Goal: Navigation & Orientation: Find specific page/section

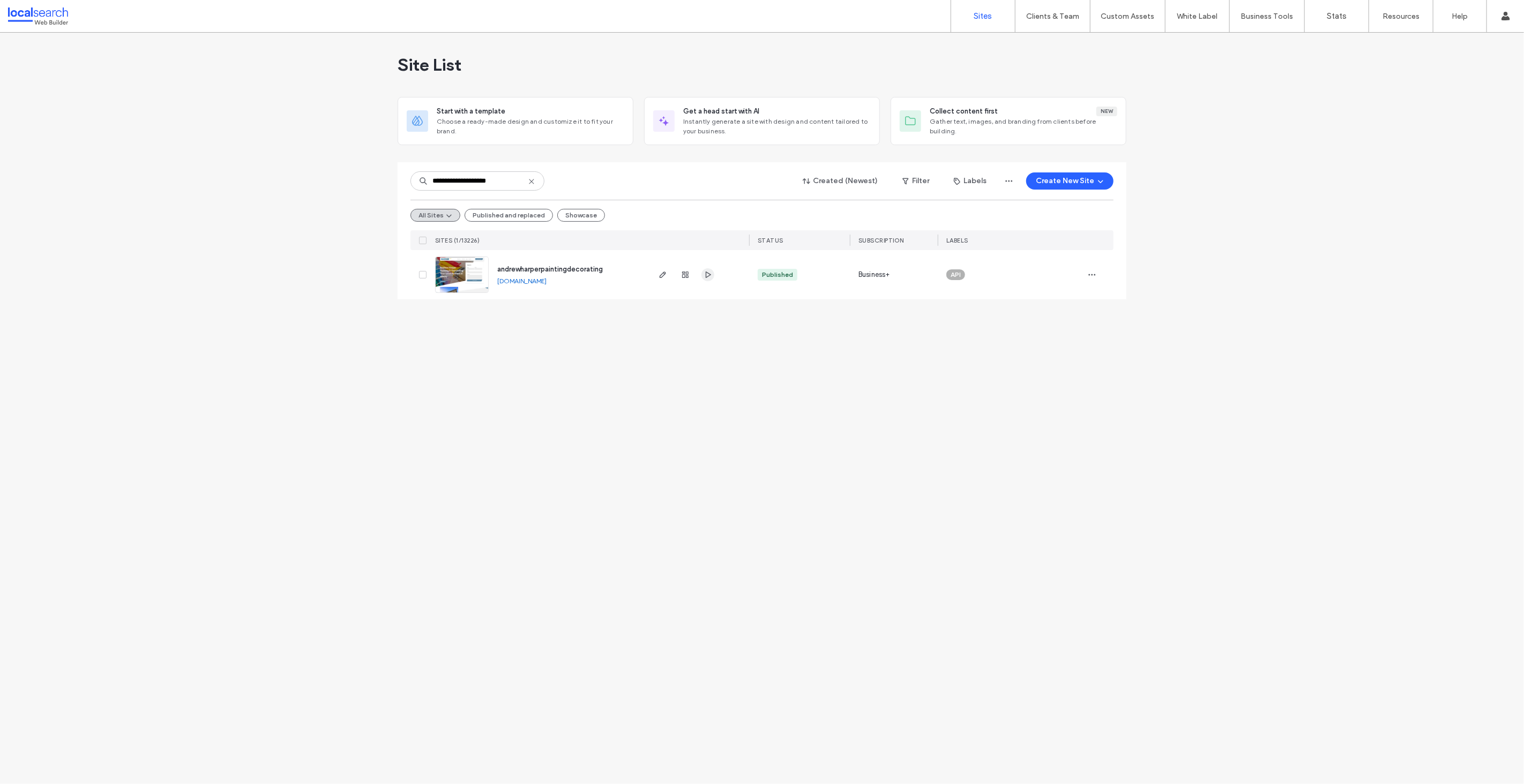
click at [712, 277] on span "button" at bounding box center [708, 275] width 13 height 13
click at [688, 274] on icon "button" at bounding box center [685, 274] width 9 height 9
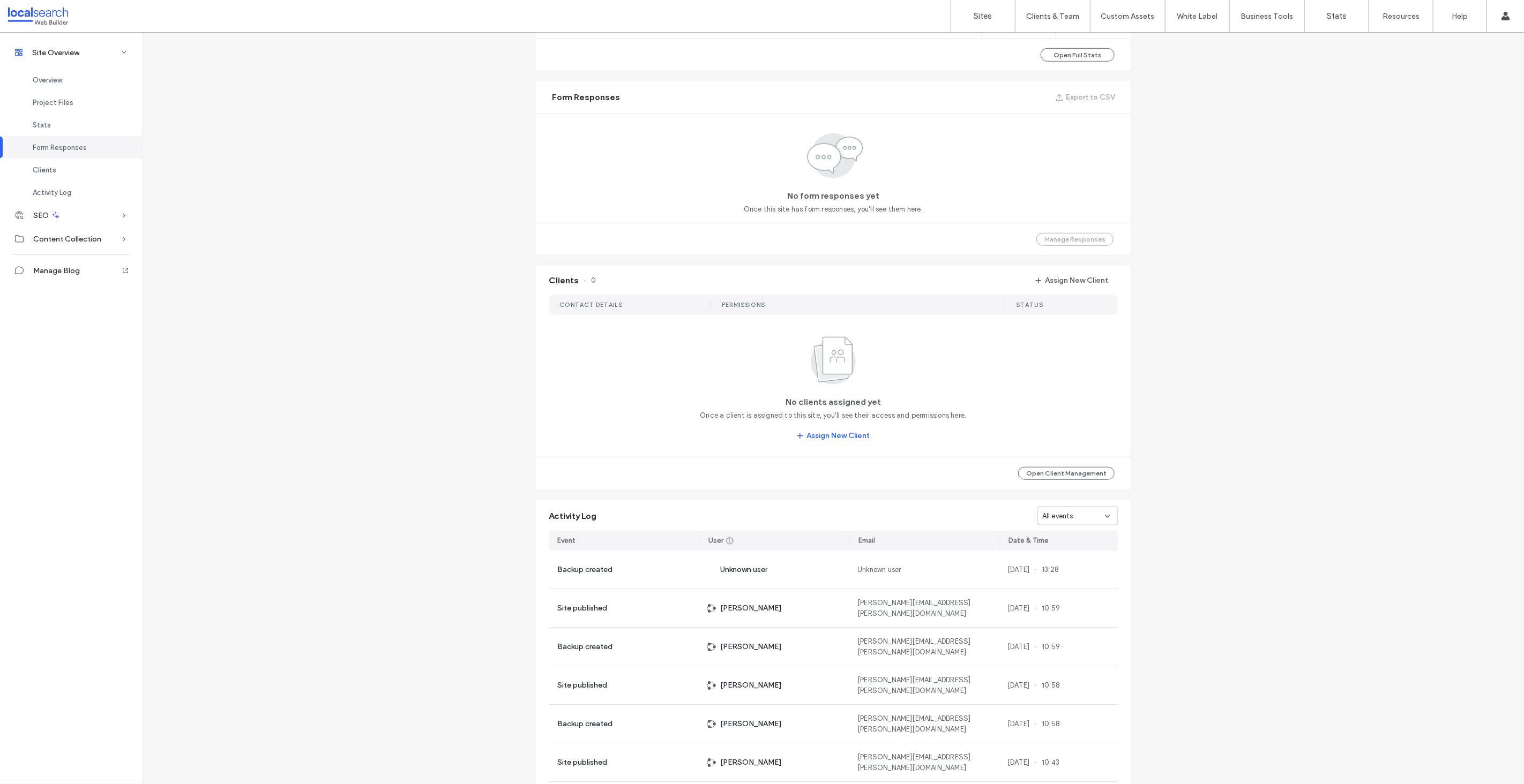
scroll to position [704, 0]
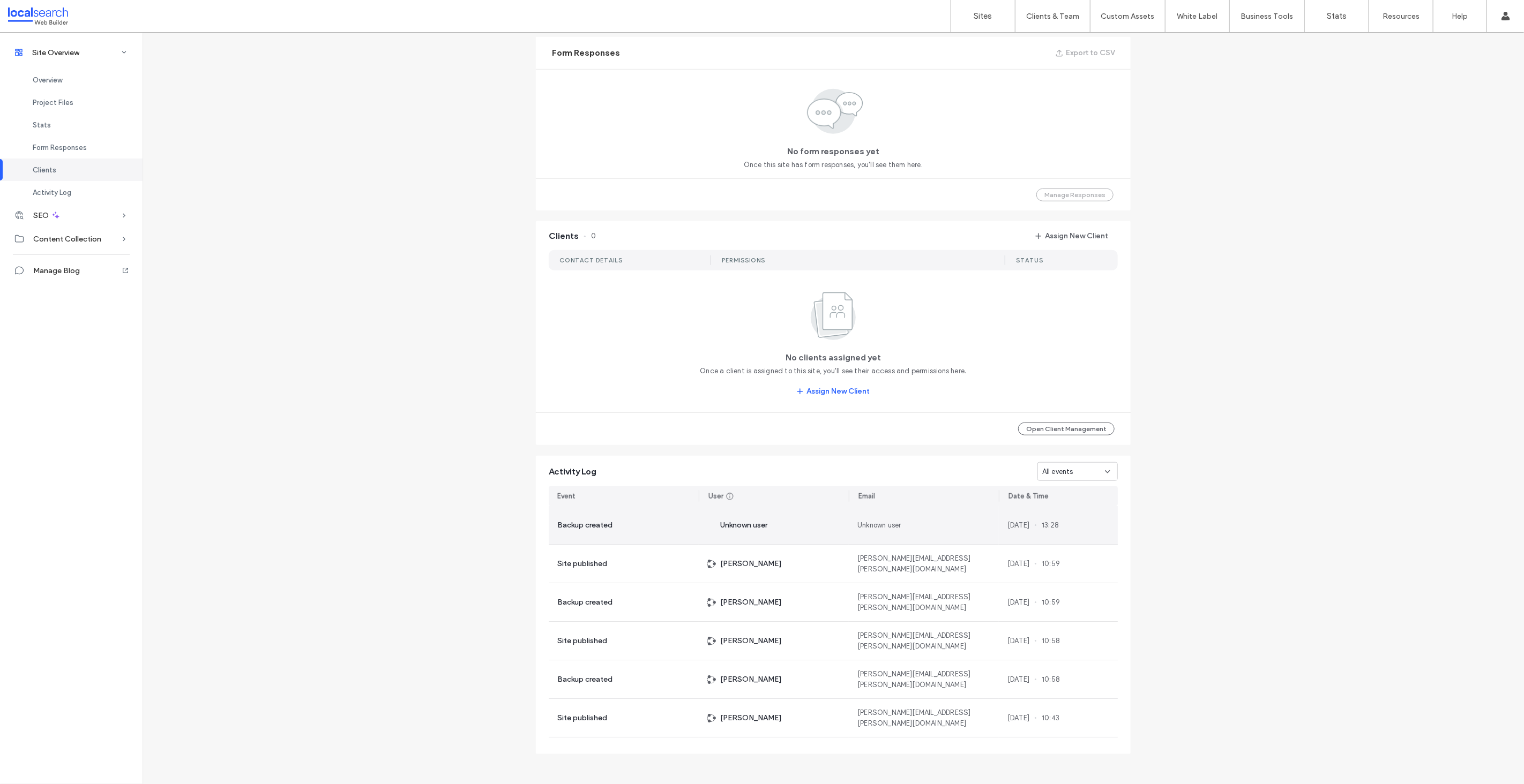
drag, startPoint x: 1007, startPoint y: 529, endPoint x: 993, endPoint y: 528, distance: 14.0
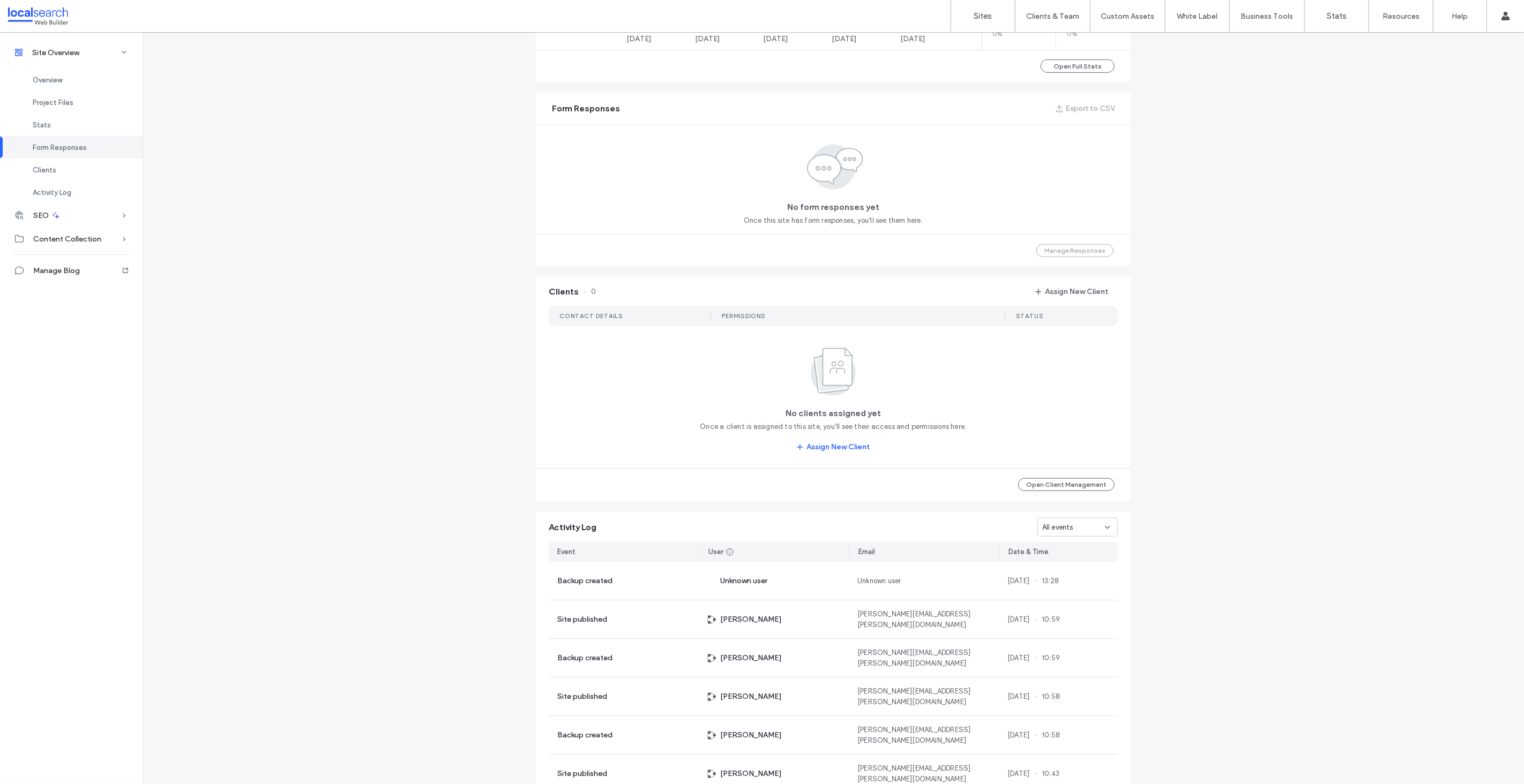
scroll to position [707, 0]
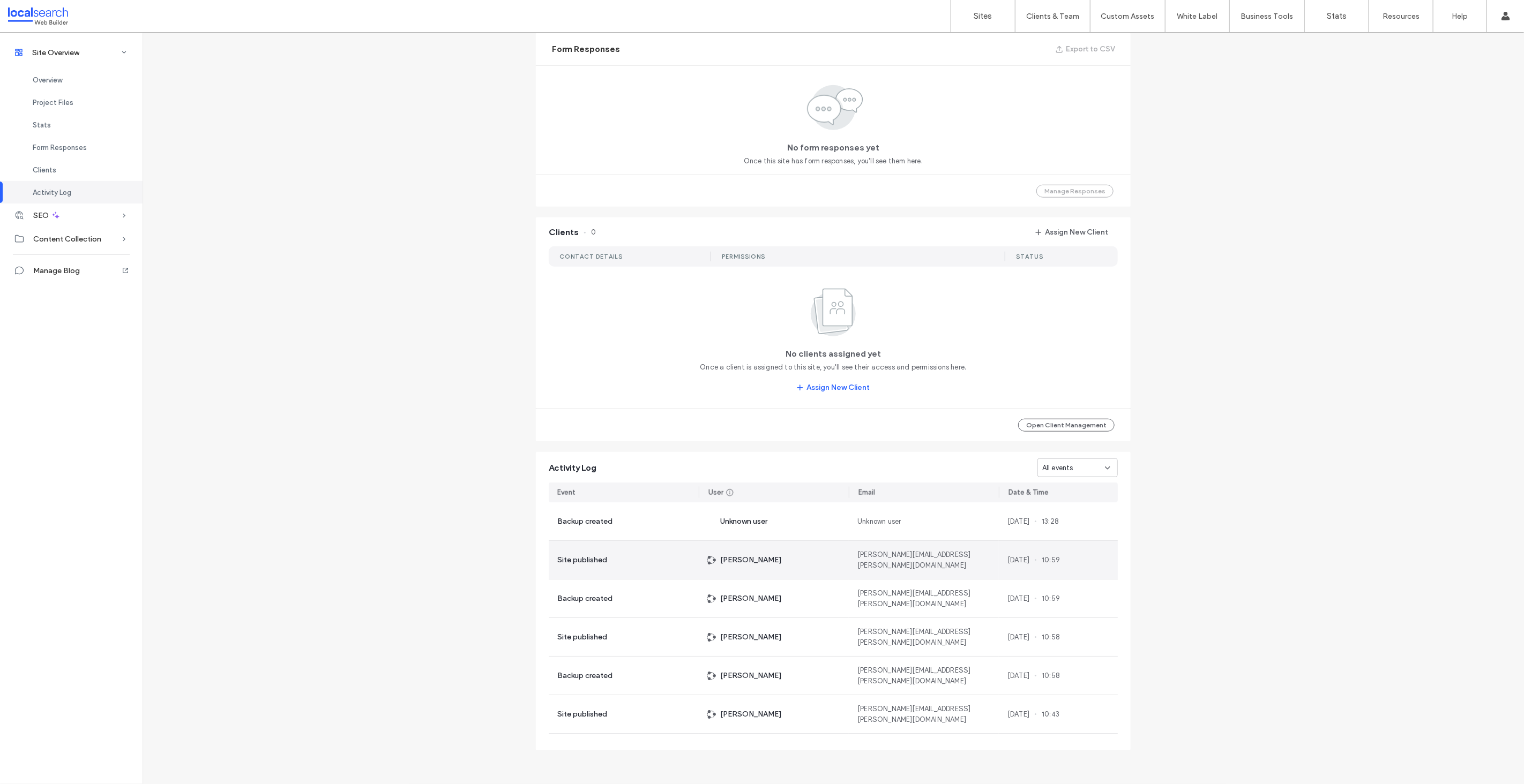
drag, startPoint x: 1025, startPoint y: 563, endPoint x: 1003, endPoint y: 560, distance: 22.2
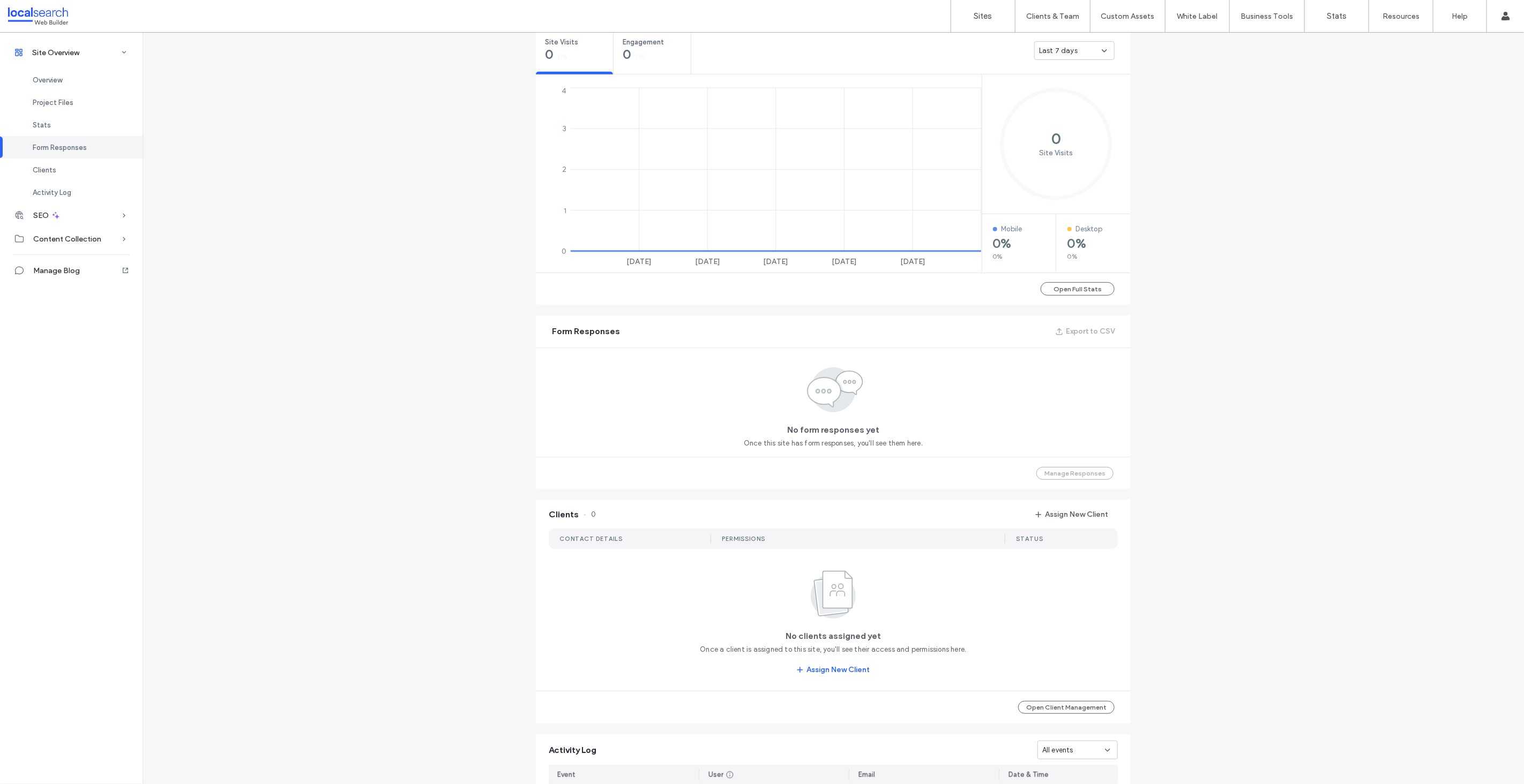
scroll to position [425, 0]
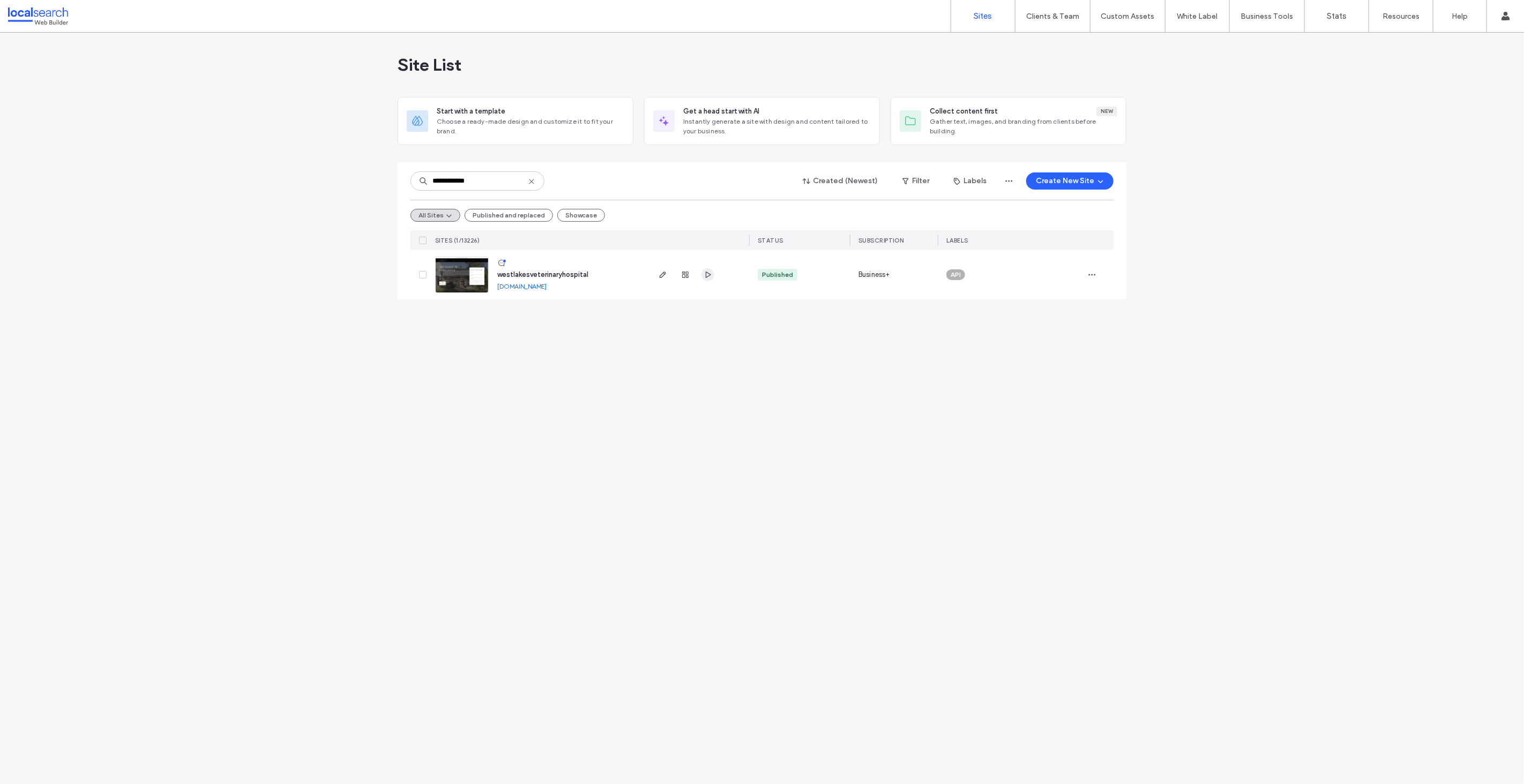
type input "**********"
click at [705, 274] on icon "button" at bounding box center [708, 274] width 9 height 9
